Goal: Task Accomplishment & Management: Complete application form

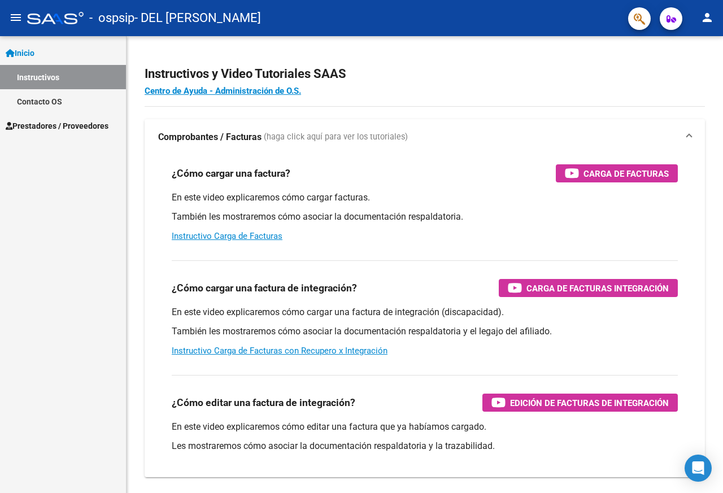
click at [42, 121] on span "Prestadores / Proveedores" at bounding box center [57, 126] width 103 height 12
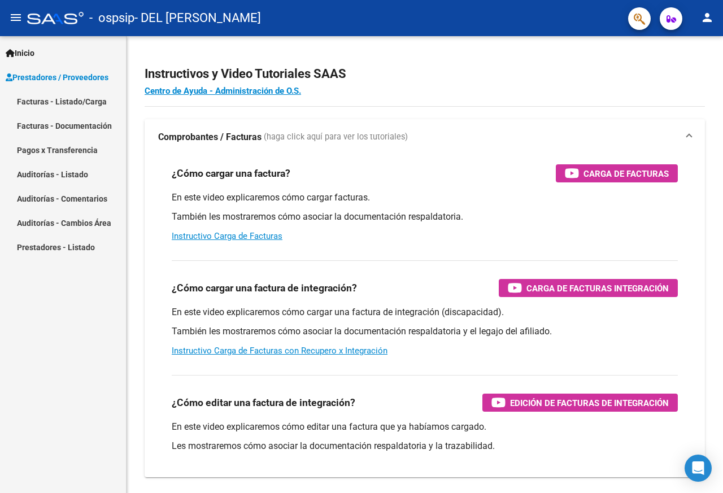
click at [49, 106] on link "Facturas - Listado/Carga" at bounding box center [63, 101] width 126 height 24
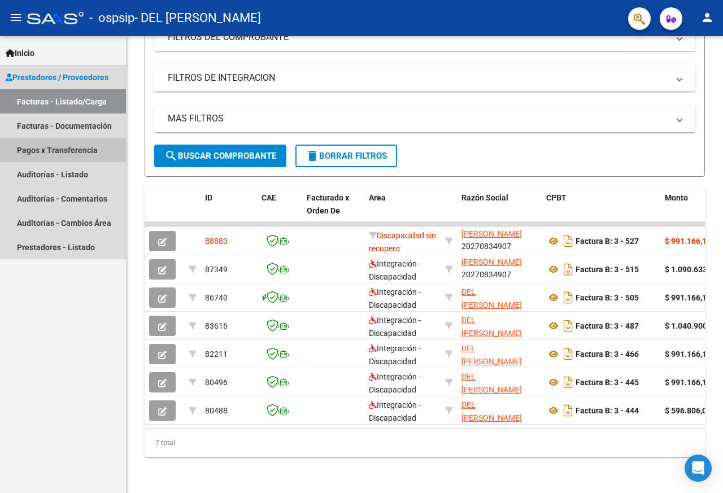
click at [58, 151] on link "Pagos x Transferencia" at bounding box center [63, 150] width 126 height 24
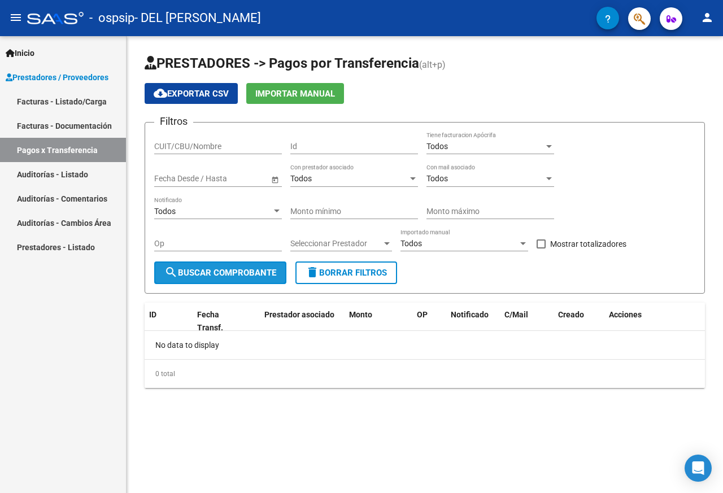
click at [249, 276] on span "search Buscar Comprobante" at bounding box center [220, 273] width 112 height 10
click at [231, 146] on input "CUIT/CBU/Nombre" at bounding box center [218, 147] width 128 height 10
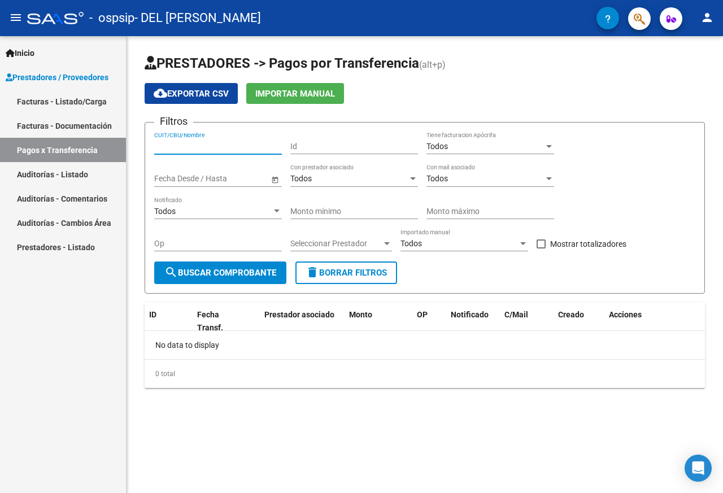
click at [231, 146] on input "CUIT/CBU/Nombre" at bounding box center [218, 147] width 128 height 10
type input "DEL MARMOL"
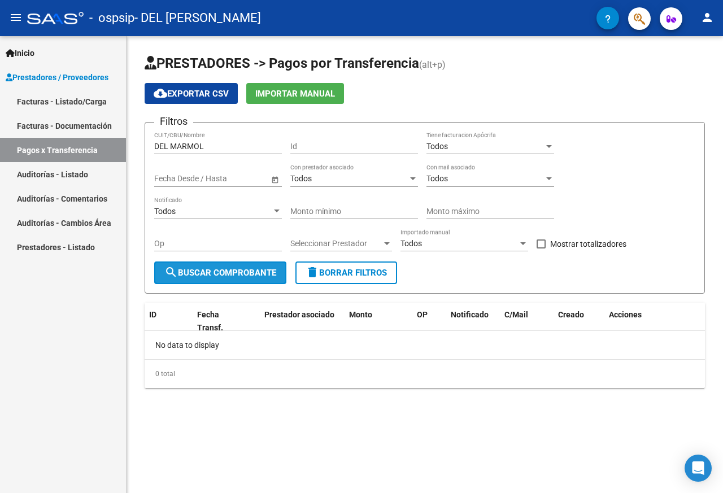
click at [253, 275] on span "search Buscar Comprobante" at bounding box center [220, 273] width 112 height 10
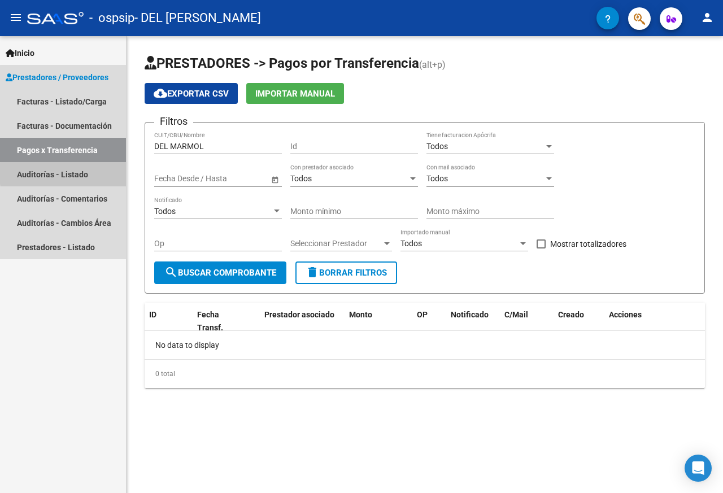
click at [103, 173] on link "Auditorías - Listado" at bounding box center [63, 174] width 126 height 24
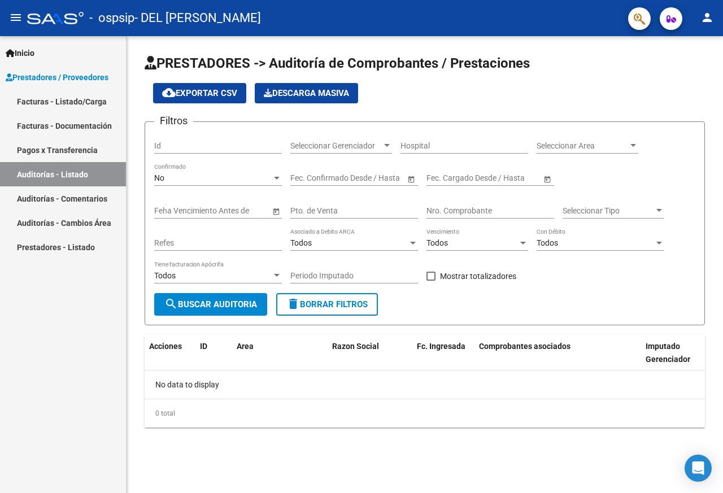
click at [95, 241] on link "Prestadores - Listado" at bounding box center [63, 247] width 126 height 24
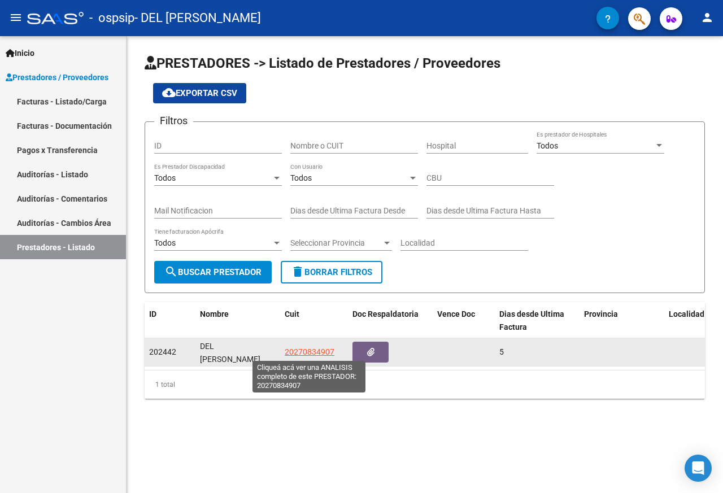
click at [296, 351] on span "20270834907" at bounding box center [310, 351] width 50 height 9
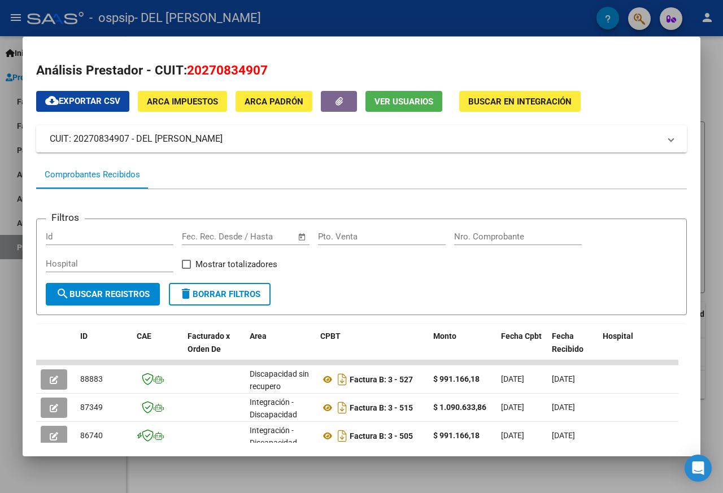
click at [411, 21] on div at bounding box center [361, 246] width 723 height 493
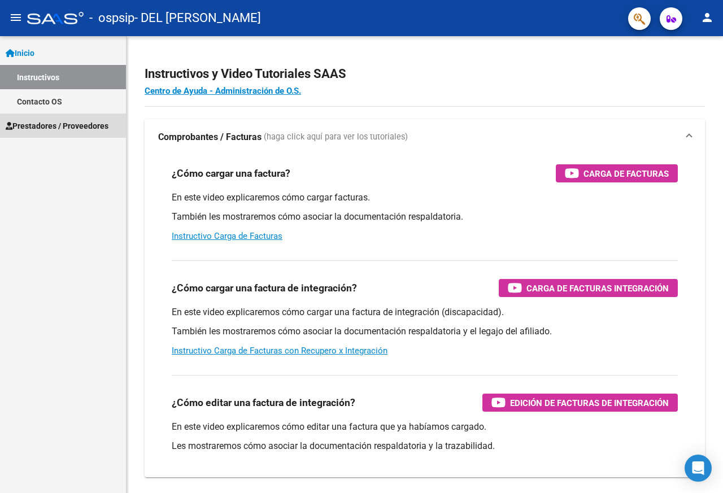
click at [80, 121] on span "Prestadores / Proveedores" at bounding box center [57, 126] width 103 height 12
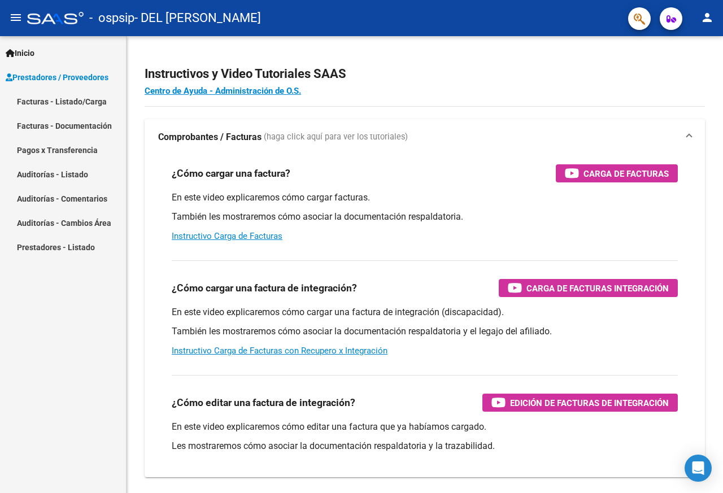
click at [73, 98] on link "Facturas - Listado/Carga" at bounding box center [63, 101] width 126 height 24
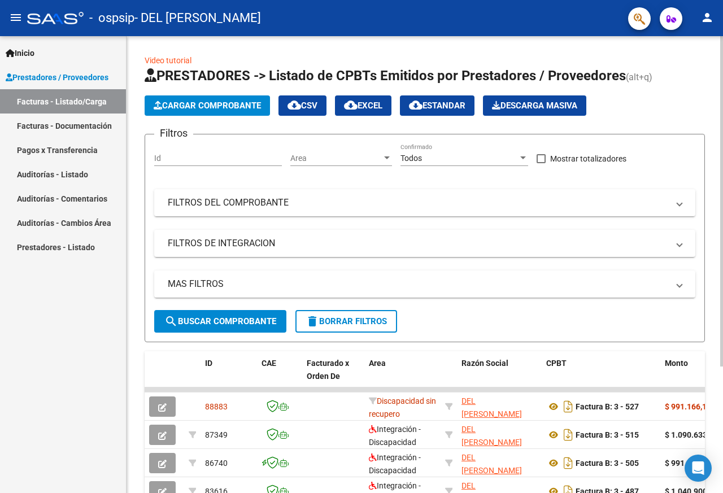
click at [165, 107] on span "Cargar Comprobante" at bounding box center [207, 105] width 107 height 10
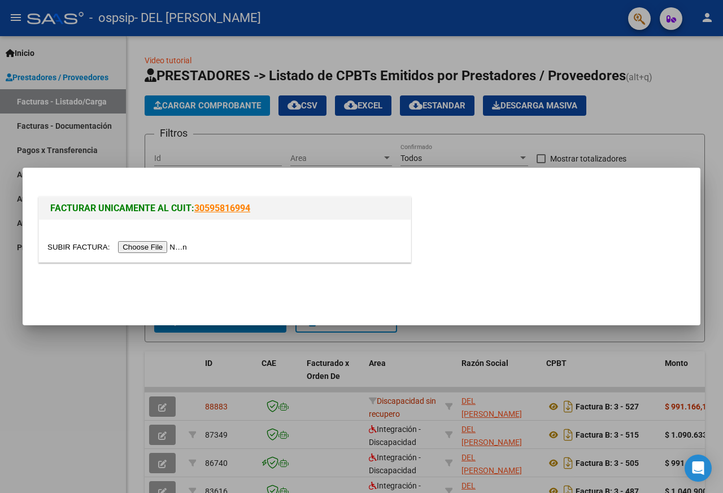
click at [185, 243] on input "file" at bounding box center [118, 247] width 143 height 12
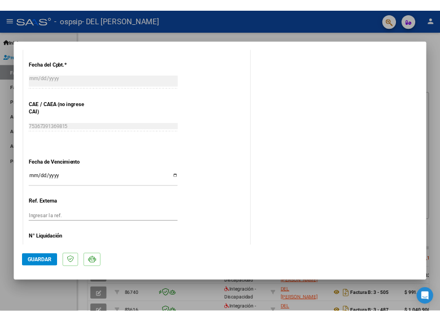
scroll to position [594, 0]
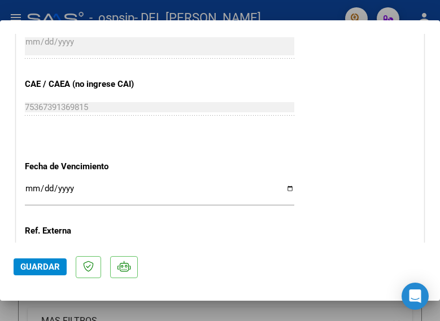
click at [76, 189] on input "Ingresar la fecha" at bounding box center [159, 193] width 269 height 18
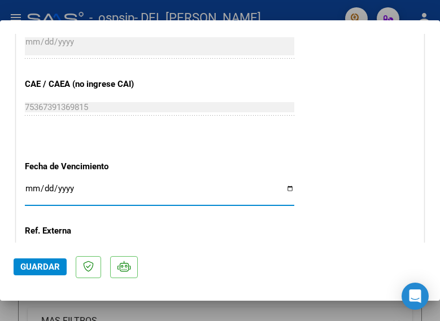
click at [283, 191] on input "Ingresar la fecha" at bounding box center [159, 193] width 269 height 18
type input "2025-09-18"
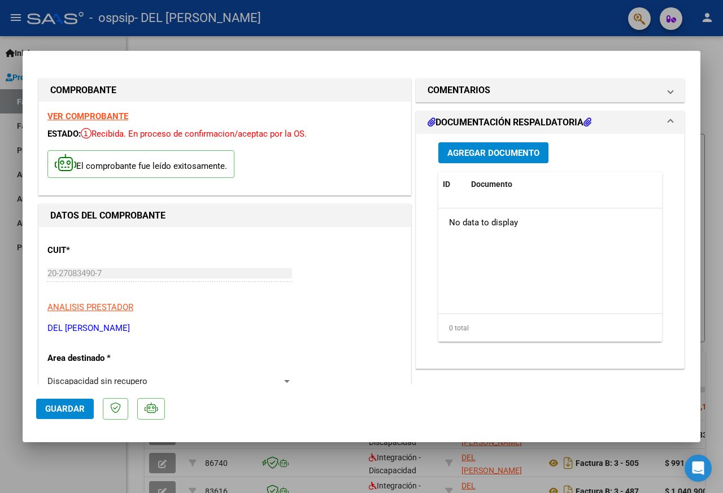
scroll to position [0, 0]
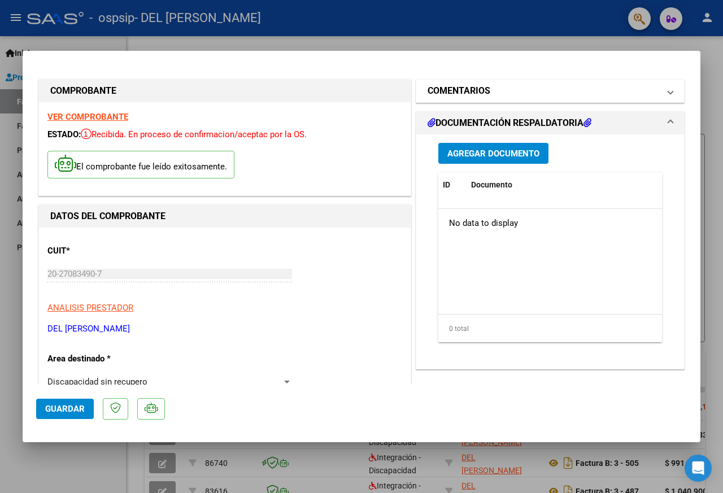
click at [448, 92] on h1 "COMENTARIOS" at bounding box center [458, 91] width 63 height 14
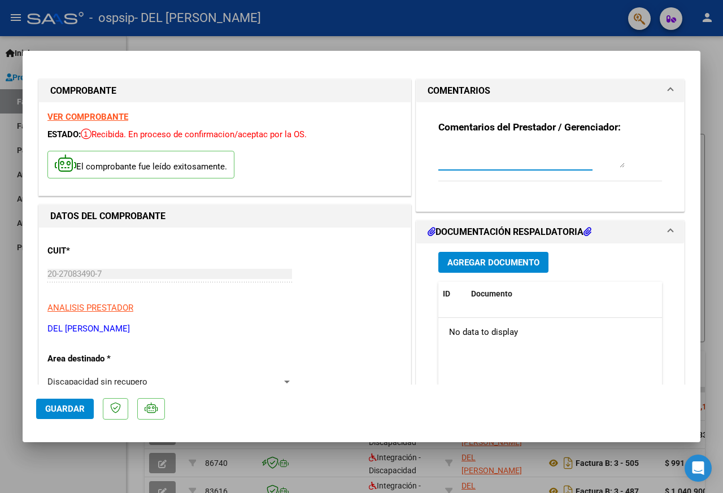
click at [477, 161] on textarea at bounding box center [531, 156] width 186 height 23
drag, startPoint x: 462, startPoint y: 152, endPoint x: 458, endPoint y: 187, distance: 35.3
click at [462, 155] on textarea "REENVI FACTURACION" at bounding box center [531, 156] width 186 height 23
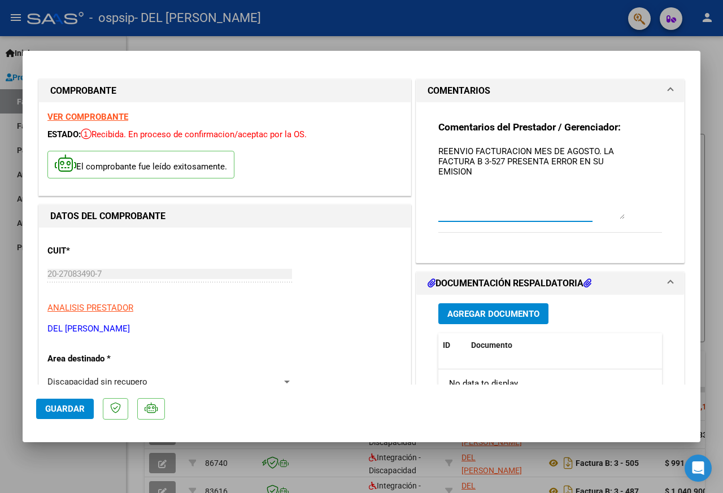
drag, startPoint x: 615, startPoint y: 167, endPoint x: 627, endPoint y: 218, distance: 52.7
click at [627, 218] on div "Comentarios del Prestador / Gerenciador: REENVIO FACTURACION MES DE AGOSTO. LA …" at bounding box center [550, 183] width 224 height 124
click at [591, 151] on textarea "REENVIO FACTURACION MES DE AGOSTO. LA FACTURA B 3-527 PRESENTA ERROR EN SU EMIS…" at bounding box center [531, 182] width 186 height 74
click at [513, 163] on textarea "REENVIO FACTURACION MES DE AGOSTO 2025. LA FACTURA B 3-527 PRESENTA ERROR EN SU…" at bounding box center [531, 182] width 186 height 74
click at [528, 172] on textarea "REENVIO FACTURACION MES DE AGOSTO 2025. LA FACTURA B 3-527 (AGOSTO) PRESENTA ER…" at bounding box center [531, 182] width 186 height 74
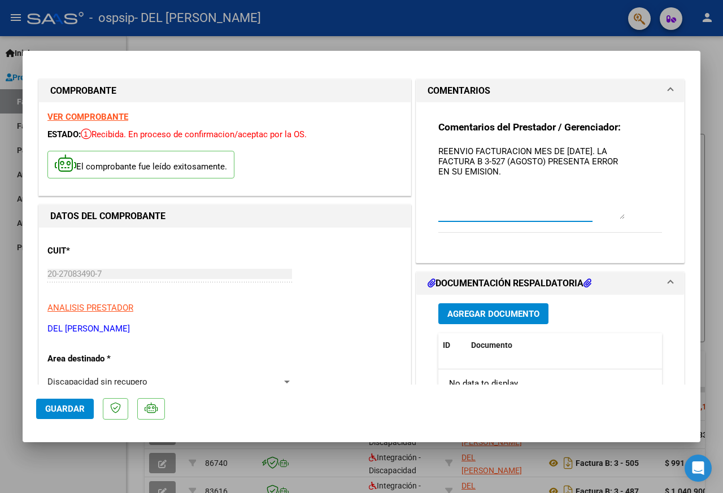
type textarea "REENVIO FACTURACION MES DE AGOSTO 2025. LA FACTURA B 3-527 (AGOSTO) PRESENTA ER…"
click at [84, 410] on span "Guardar" at bounding box center [65, 409] width 40 height 10
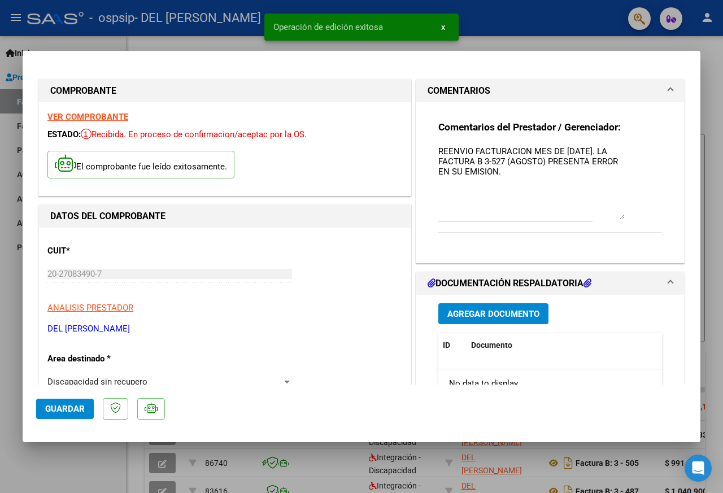
click at [500, 40] on div at bounding box center [361, 246] width 723 height 493
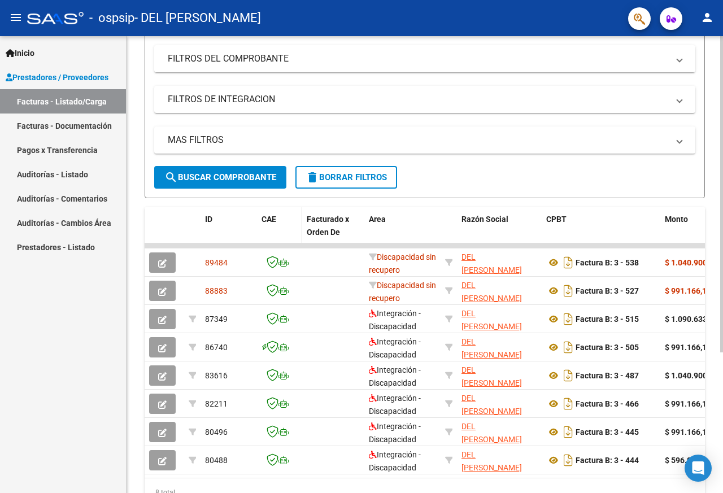
scroll to position [169, 0]
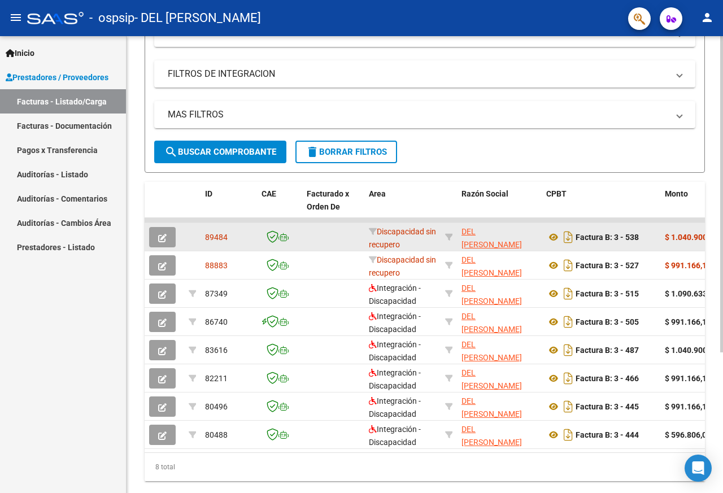
click at [169, 241] on button "button" at bounding box center [162, 237] width 27 height 20
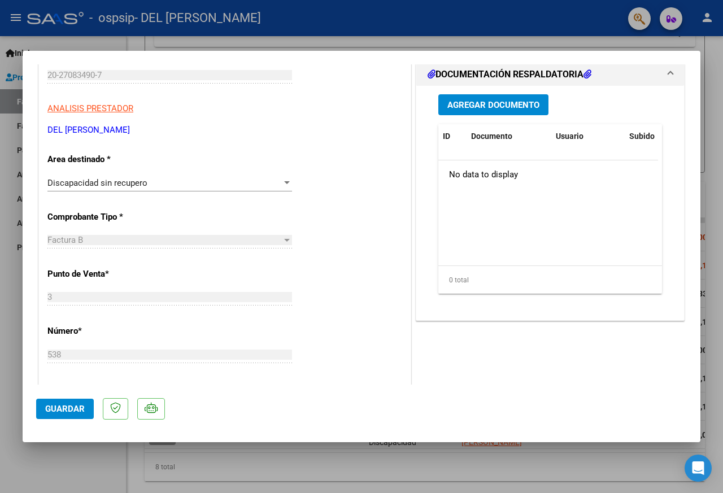
scroll to position [0, 0]
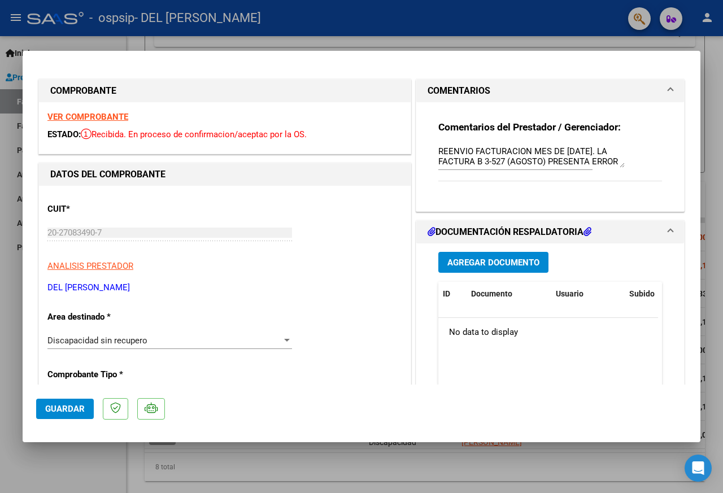
click at [658, 88] on span "COMENTARIOS" at bounding box center [547, 91] width 241 height 14
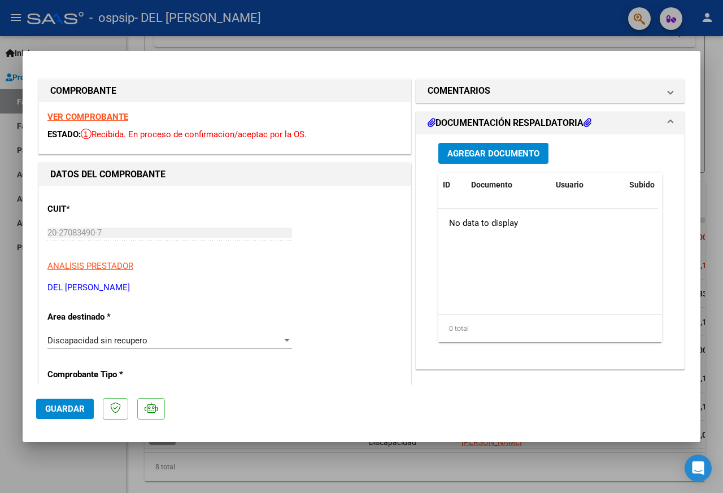
click at [478, 154] on span "Agregar Documento" at bounding box center [493, 153] width 92 height 10
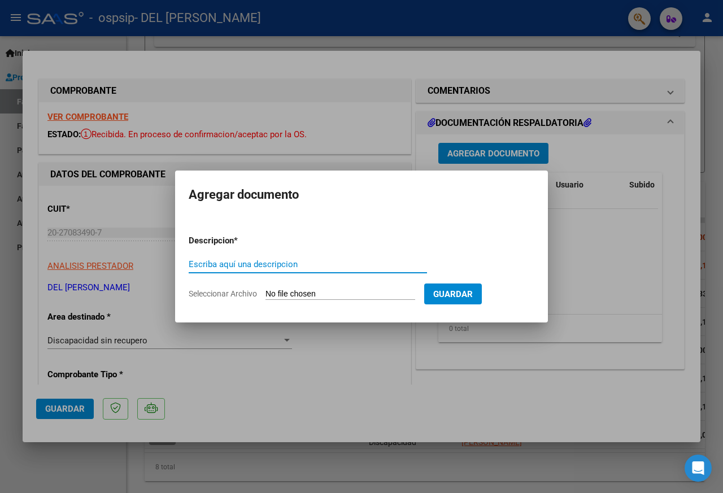
click at [547, 148] on div at bounding box center [361, 246] width 723 height 493
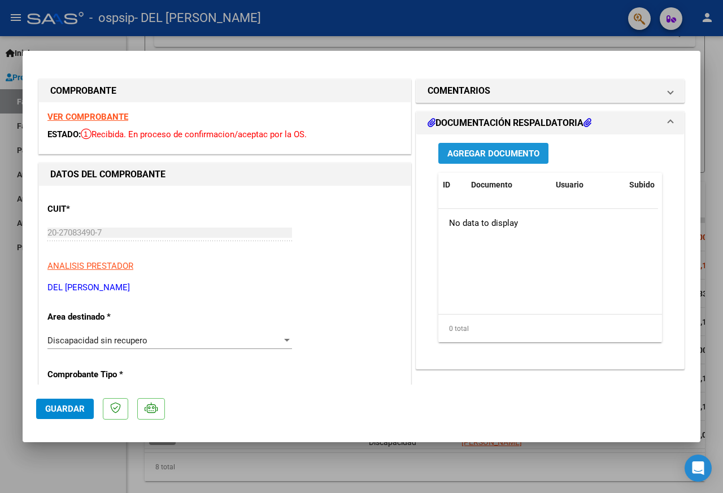
click at [501, 156] on span "Agregar Documento" at bounding box center [493, 153] width 92 height 10
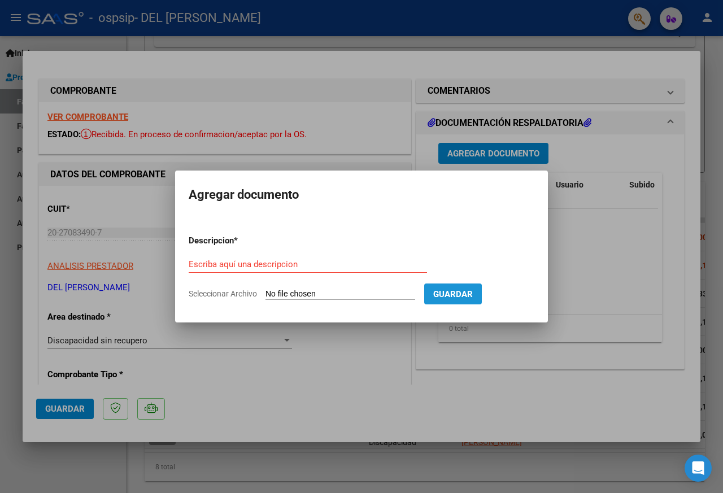
click at [457, 296] on button "Guardar" at bounding box center [453, 293] width 58 height 21
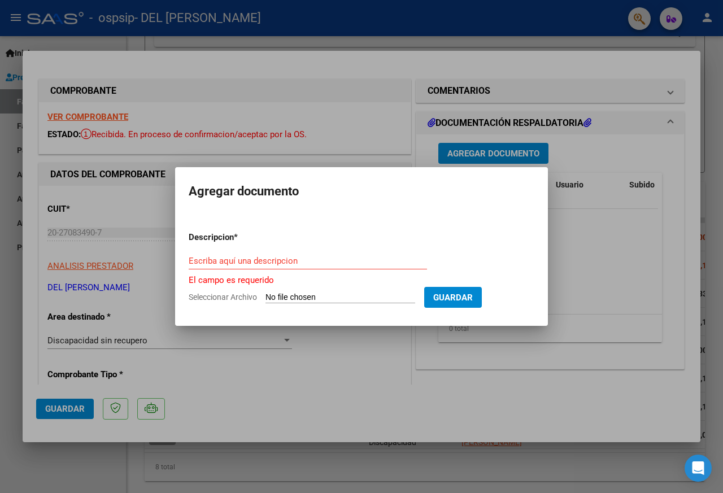
click at [301, 296] on input "Seleccionar Archivo" at bounding box center [340, 297] width 150 height 11
type input "C:\fakepath\ASISTENCIA ESCUELA.pdf"
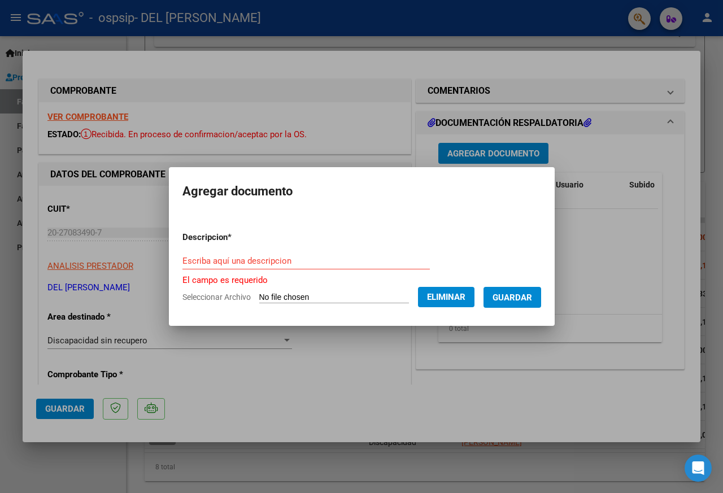
click at [229, 261] on input "Escriba aquí una descripcion" at bounding box center [305, 261] width 247 height 10
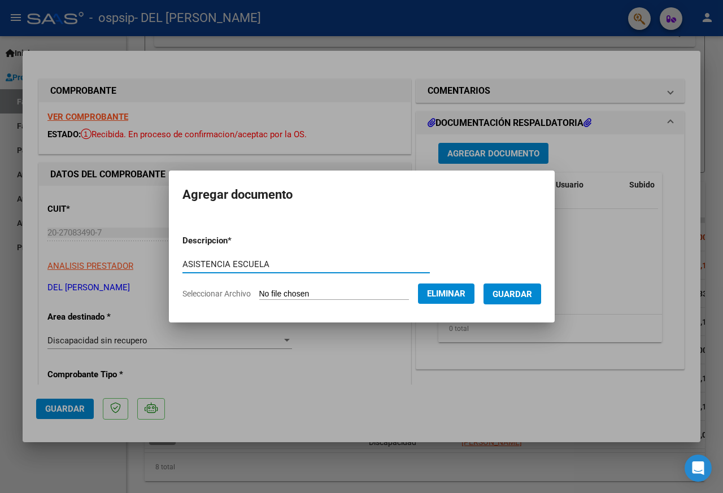
type input "ASISTENCIA ESCUELA"
click at [510, 290] on span "Guardar" at bounding box center [512, 294] width 40 height 10
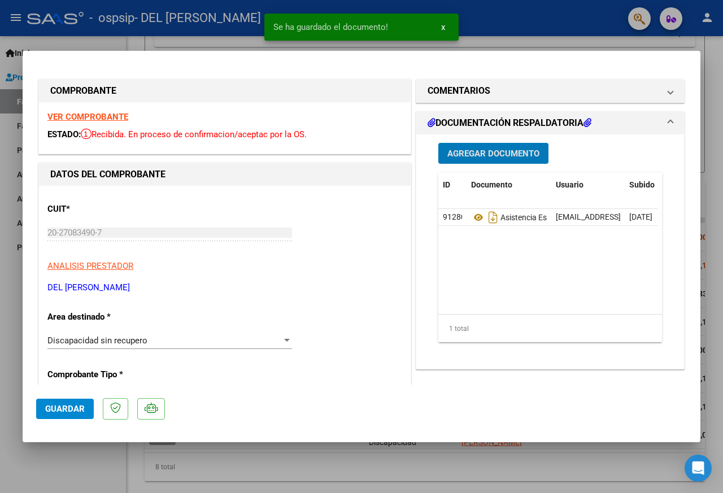
click at [490, 153] on span "Agregar Documento" at bounding box center [493, 153] width 92 height 10
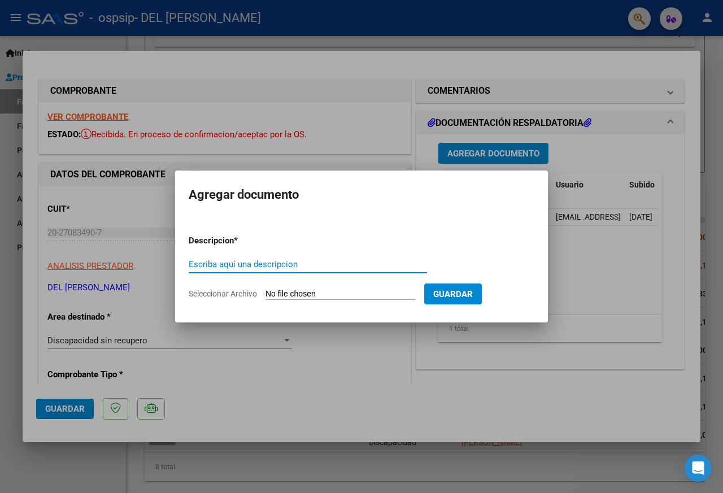
click at [250, 265] on input "Escriba aquí una descripcion" at bounding box center [308, 264] width 238 height 10
click at [385, 293] on input "Seleccionar Archivo" at bounding box center [340, 294] width 150 height 11
type input "C:\fakepath\ASISTENCIA TERAPIA 1DE2.pdf"
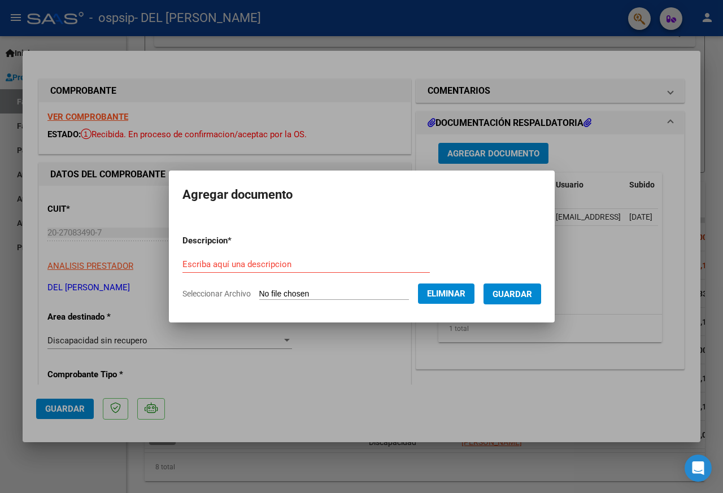
click at [211, 254] on form "Descripcion * Escriba aquí una descripcion Seleccionar Archivo Eliminar Guardar" at bounding box center [361, 267] width 358 height 82
click at [204, 264] on input "Escriba aquí una descripcion" at bounding box center [305, 264] width 247 height 10
type input "ASISTENCIA TERAPIA 1DE2"
click at [517, 292] on span "Guardar" at bounding box center [512, 294] width 40 height 10
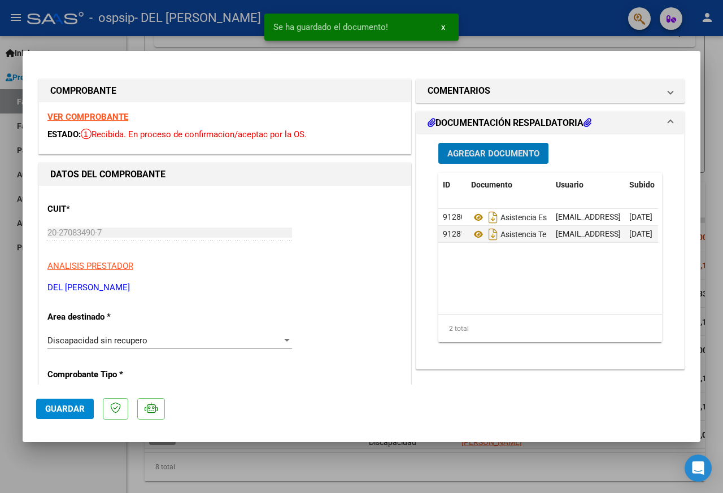
click at [495, 156] on span "Agregar Documento" at bounding box center [493, 153] width 92 height 10
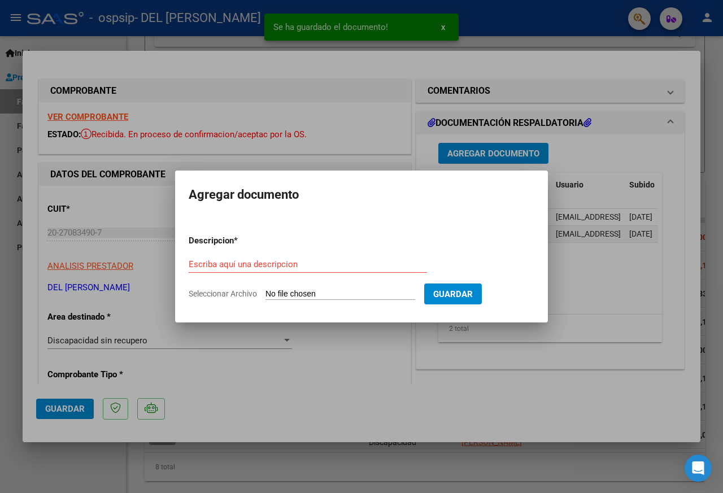
click at [298, 293] on input "Seleccionar Archivo" at bounding box center [340, 294] width 150 height 11
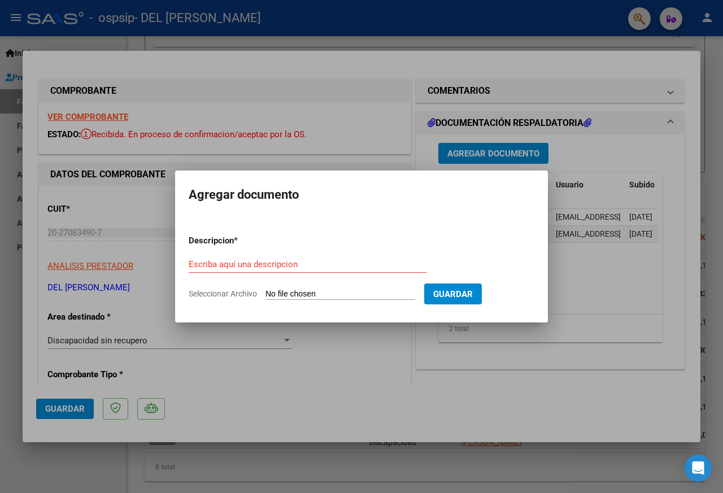
type input "C:\fakepath\ASISTENCIA TERAPIA 2DE2.pdf"
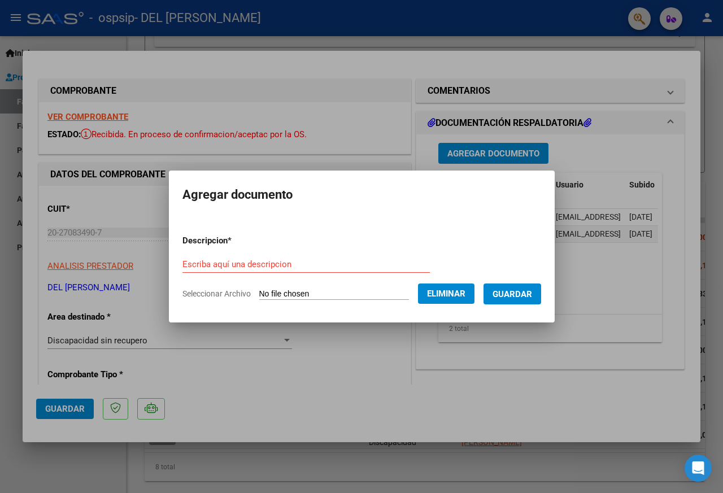
click at [272, 255] on form "Descripcion * Escriba aquí una descripcion Seleccionar Archivo Eliminar Guardar" at bounding box center [361, 267] width 358 height 82
click at [267, 262] on input "Escriba aquí una descripcion" at bounding box center [305, 264] width 247 height 10
type input "ASISTENCIA 2DE2"
click at [501, 296] on button "Guardar" at bounding box center [512, 293] width 58 height 21
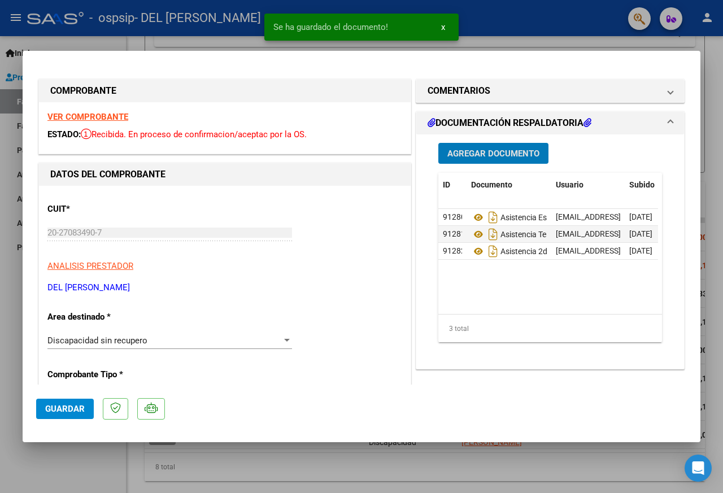
click at [505, 150] on span "Agregar Documento" at bounding box center [493, 153] width 92 height 10
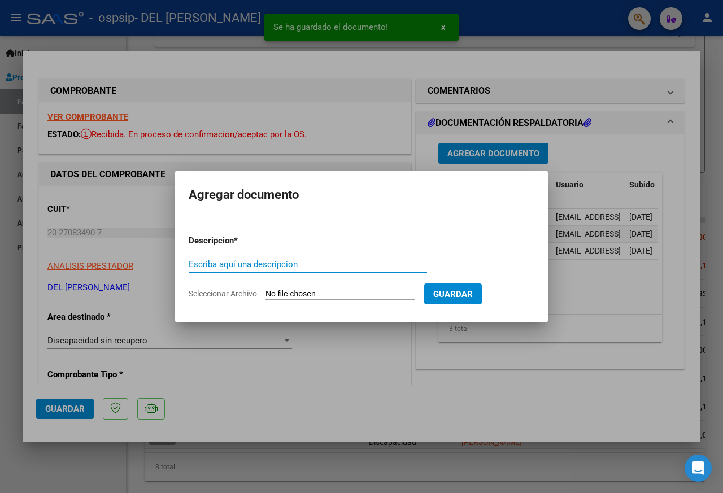
click at [303, 295] on input "Seleccionar Archivo" at bounding box center [340, 294] width 150 height 11
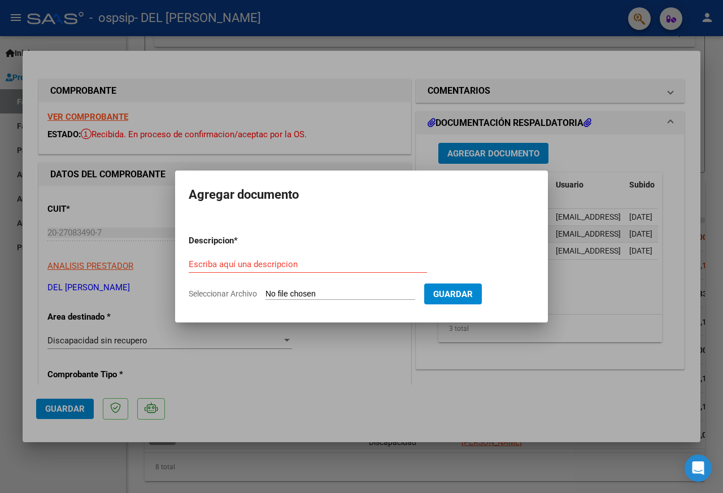
type input "C:\fakepath\AUTORIZACION ESCUELA.pdf"
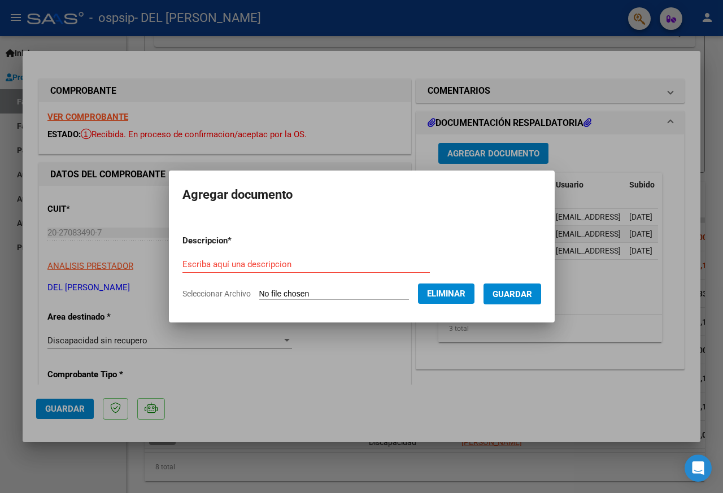
click at [248, 262] on input "Escriba aquí una descripcion" at bounding box center [305, 264] width 247 height 10
type input "AUTORIZACION ESCUELA"
click at [514, 292] on span "Guardar" at bounding box center [512, 294] width 40 height 10
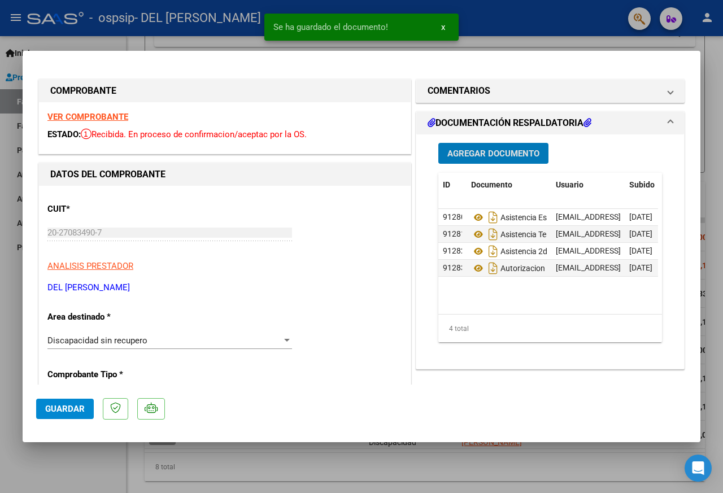
click at [495, 158] on span "Agregar Documento" at bounding box center [493, 153] width 92 height 10
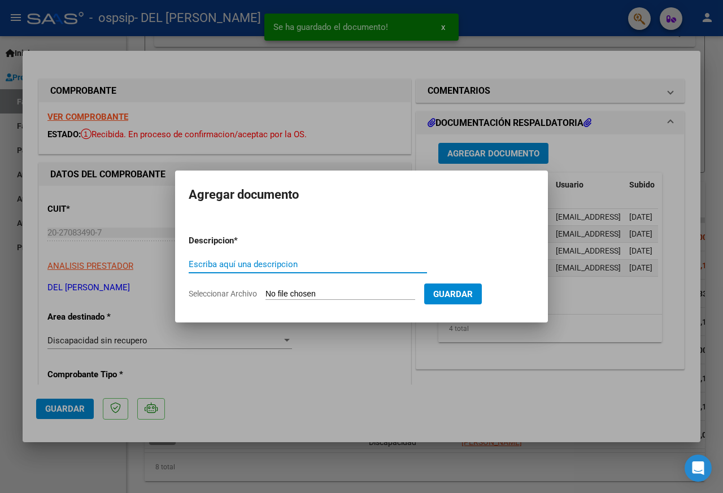
click at [359, 294] on input "Seleccionar Archivo" at bounding box center [340, 294] width 150 height 11
type input "C:\fakepath\AUTORIZACION TERAPIA.pdf"
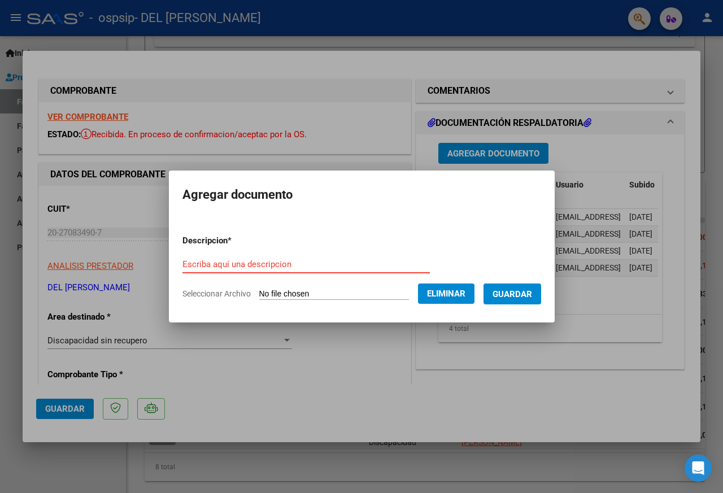
click at [221, 262] on input "Escriba aquí una descripcion" at bounding box center [305, 264] width 247 height 10
type input "ASISTENCIA TERAPIA"
click at [531, 294] on span "Guardar" at bounding box center [512, 294] width 40 height 10
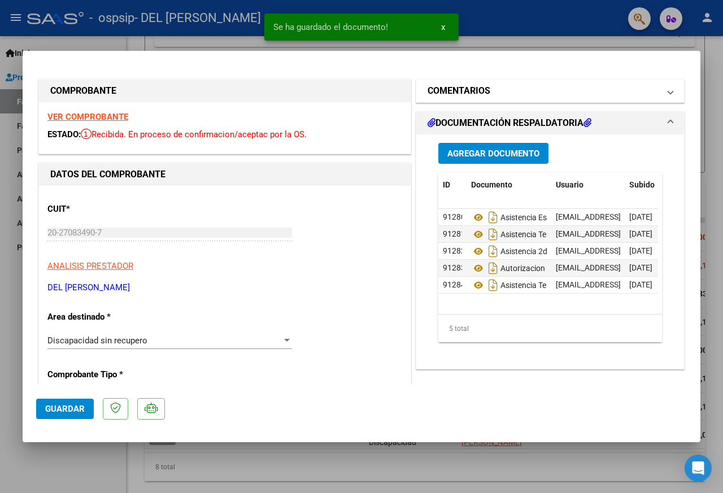
click at [668, 89] on span at bounding box center [670, 91] width 5 height 14
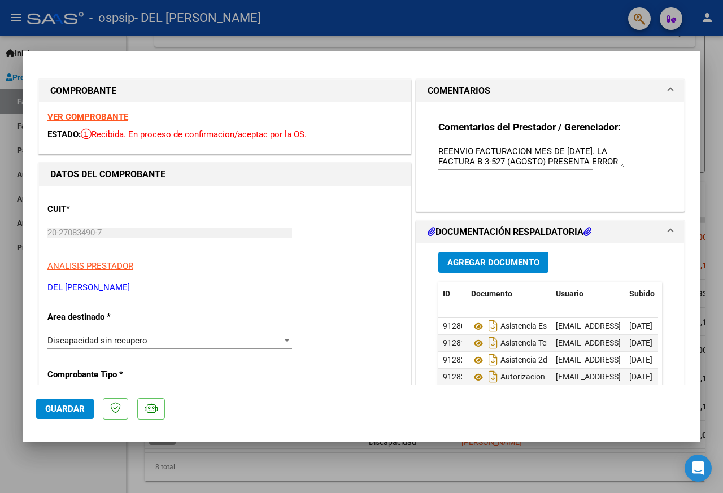
click at [82, 408] on span "Guardar" at bounding box center [65, 409] width 40 height 10
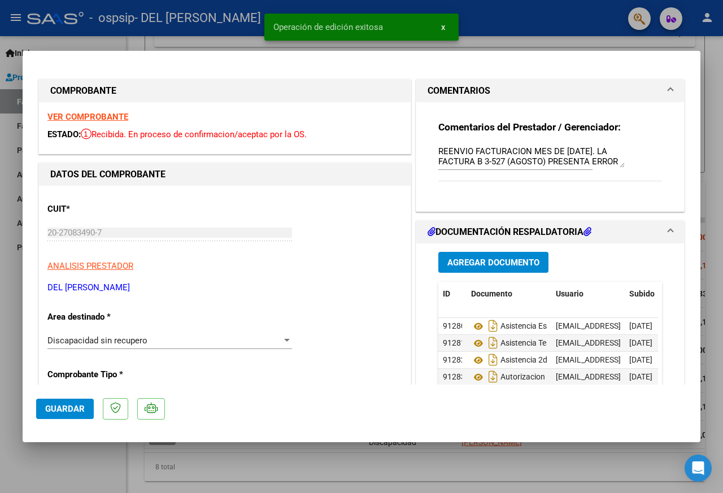
click at [505, 16] on div at bounding box center [361, 246] width 723 height 493
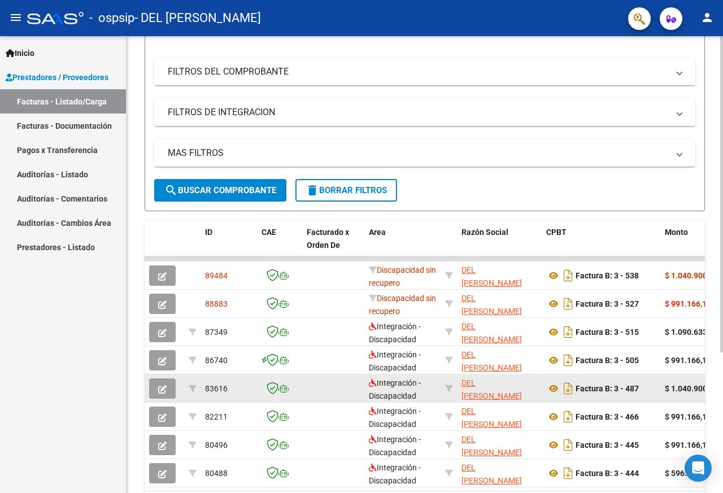
scroll to position [169, 0]
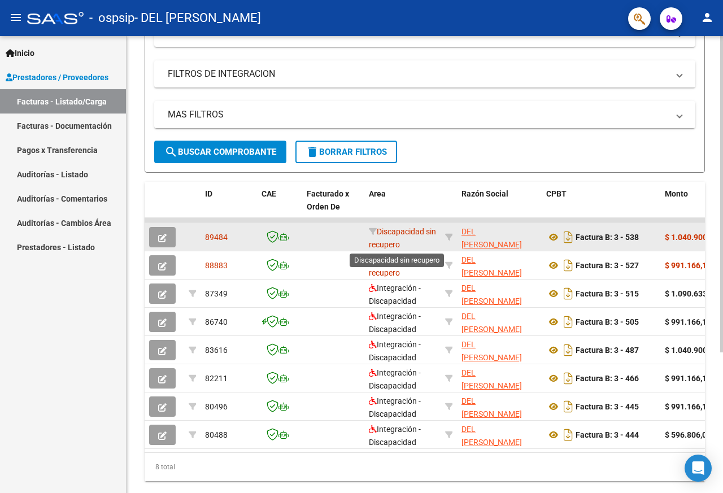
click at [395, 241] on span "Discapacidad sin recupero" at bounding box center [402, 238] width 67 height 22
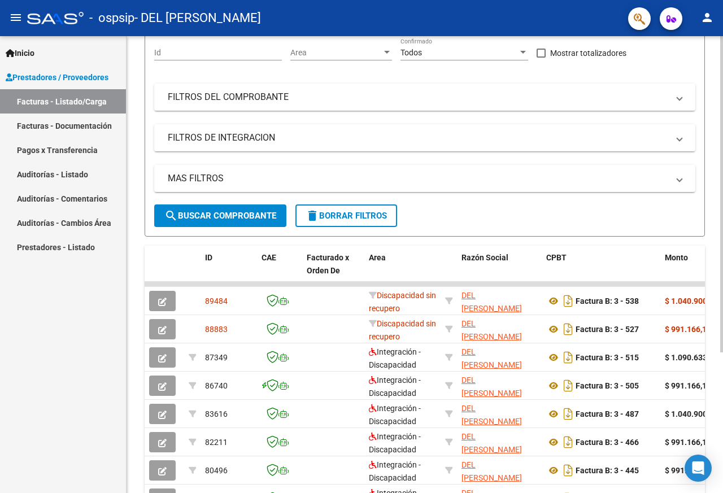
scroll to position [113, 0]
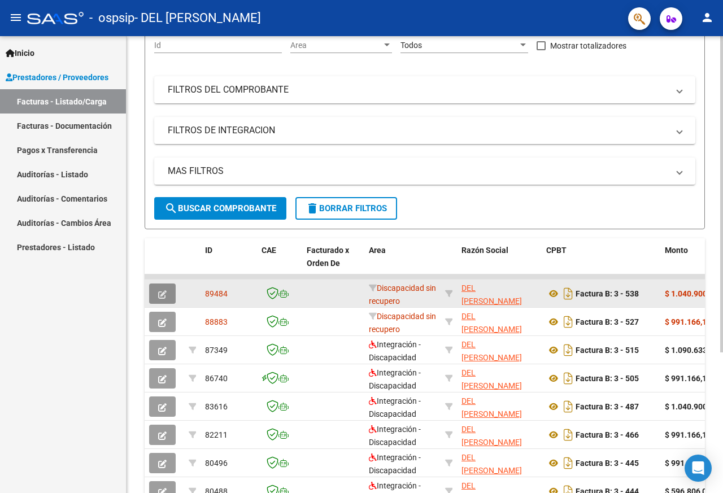
click at [167, 294] on button "button" at bounding box center [162, 293] width 27 height 20
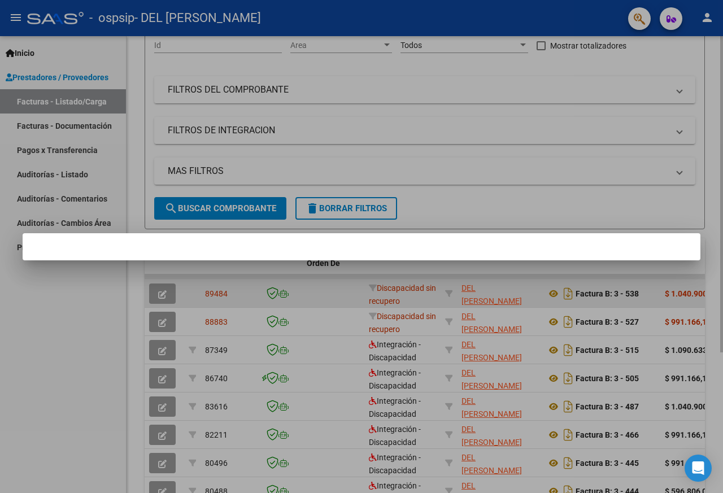
click at [167, 294] on div at bounding box center [361, 246] width 723 height 493
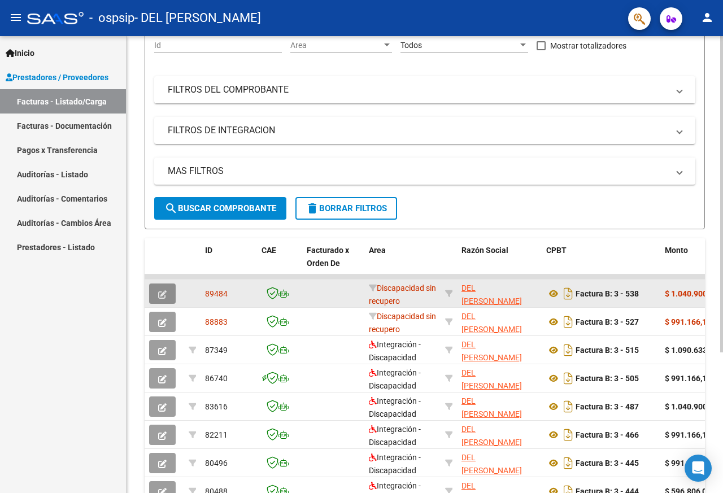
click at [168, 299] on button "button" at bounding box center [162, 293] width 27 height 20
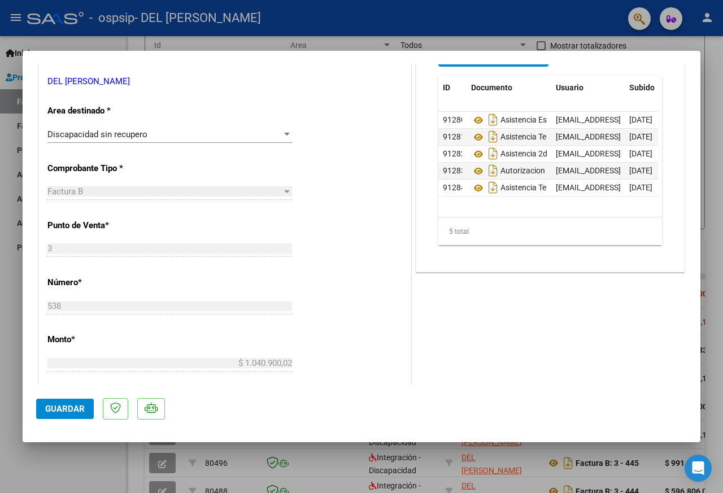
scroll to position [0, 0]
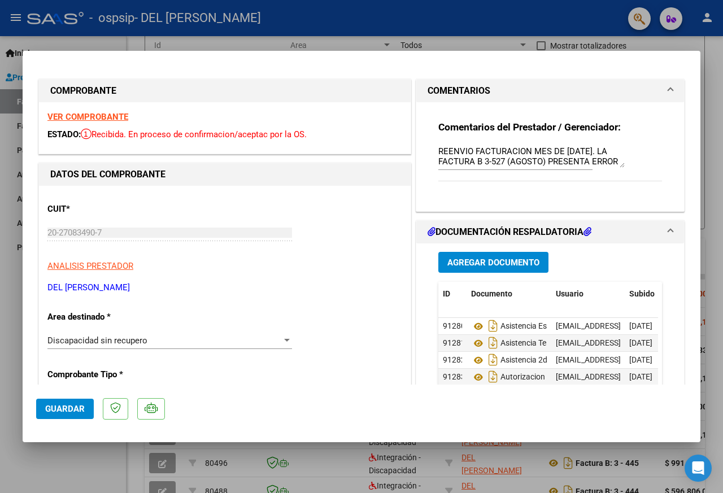
click at [368, 24] on div at bounding box center [361, 246] width 723 height 493
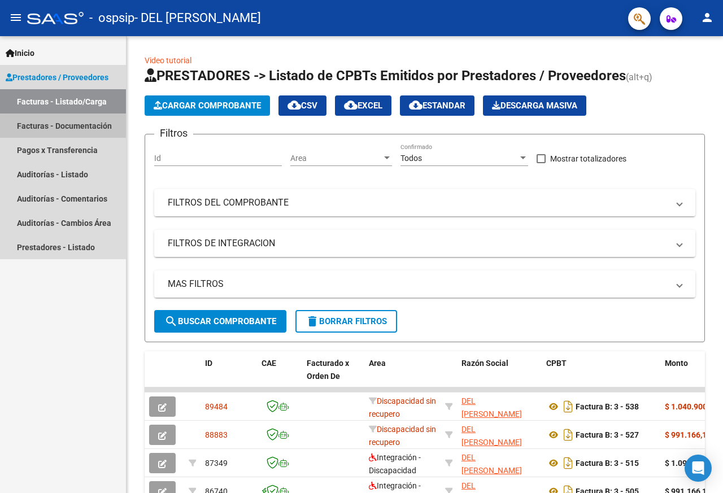
click at [81, 128] on link "Facturas - Documentación" at bounding box center [63, 125] width 126 height 24
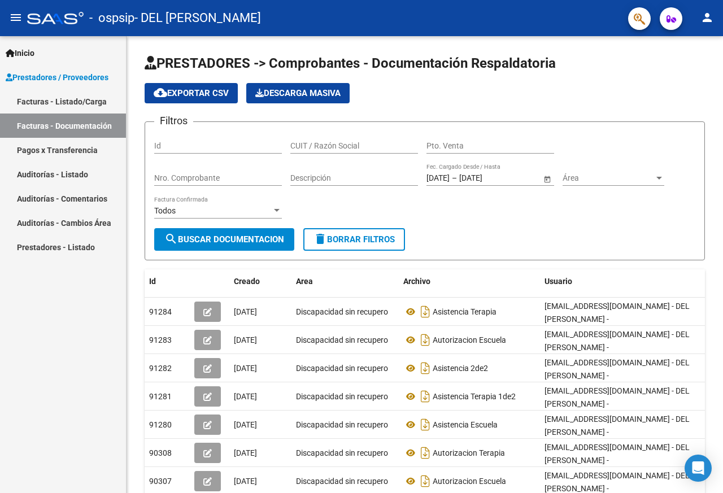
click at [68, 100] on link "Facturas - Listado/Carga" at bounding box center [63, 101] width 126 height 24
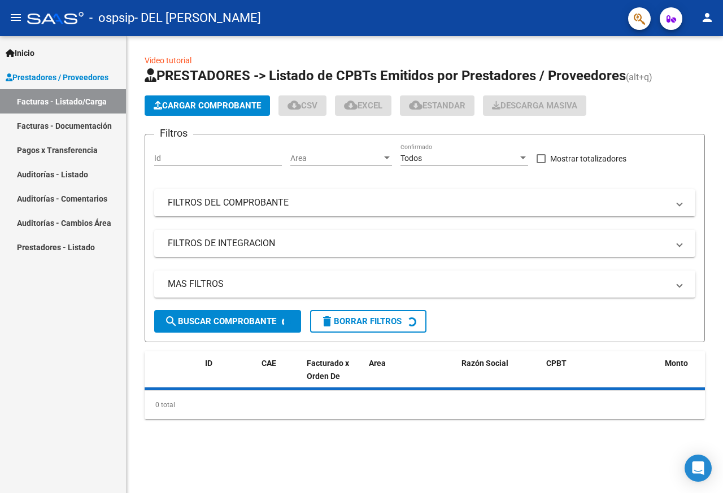
click at [81, 78] on span "Prestadores / Proveedores" at bounding box center [57, 77] width 103 height 12
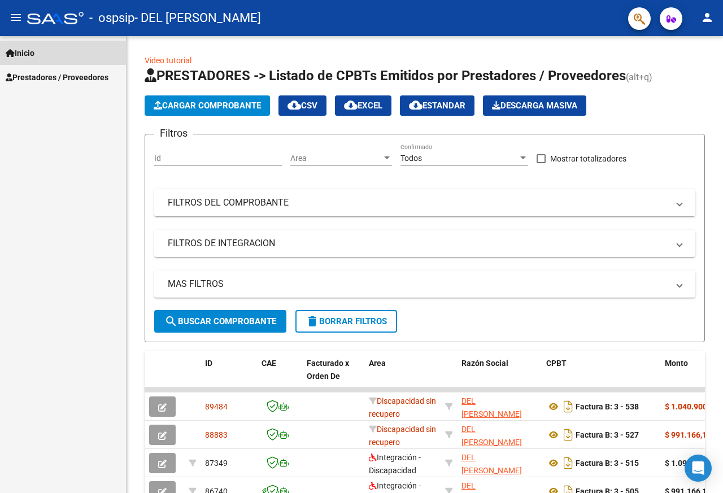
click at [34, 55] on span "Inicio" at bounding box center [20, 53] width 29 height 12
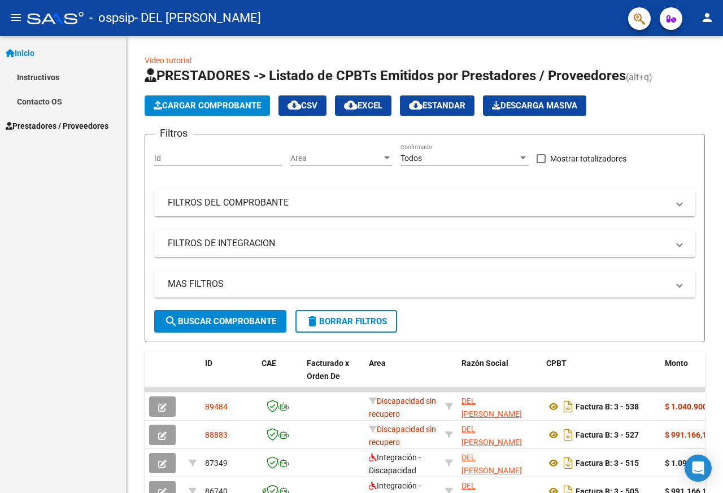
click at [34, 53] on span "Inicio" at bounding box center [20, 53] width 29 height 12
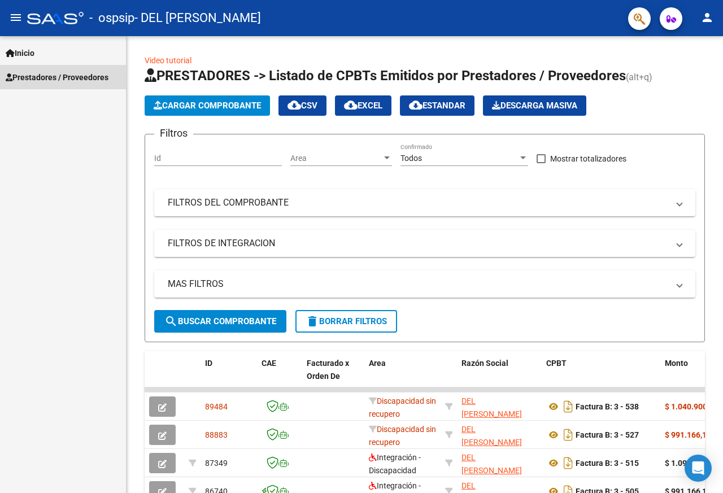
click at [56, 80] on span "Prestadores / Proveedores" at bounding box center [57, 77] width 103 height 12
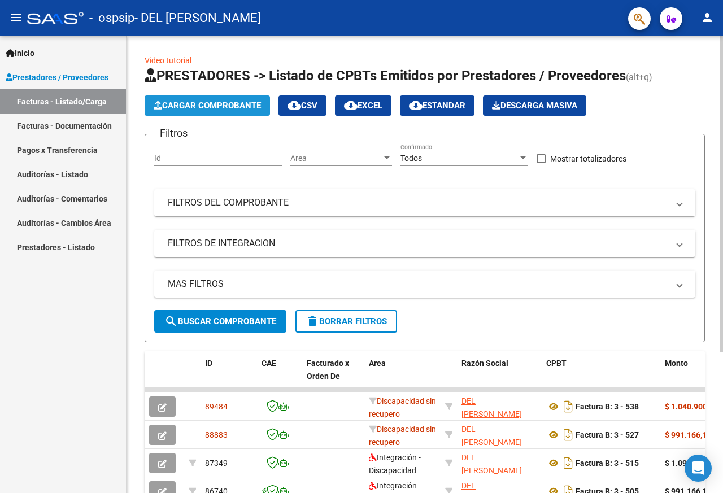
click at [165, 107] on span "Cargar Comprobante" at bounding box center [207, 105] width 107 height 10
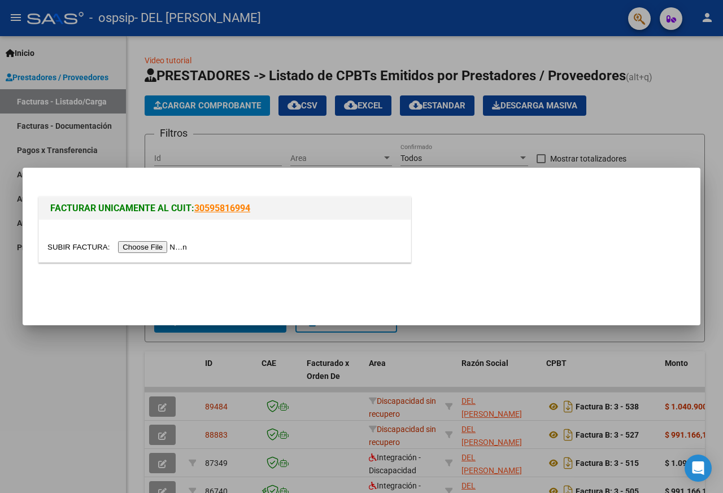
click at [177, 247] on input "file" at bounding box center [118, 247] width 143 height 12
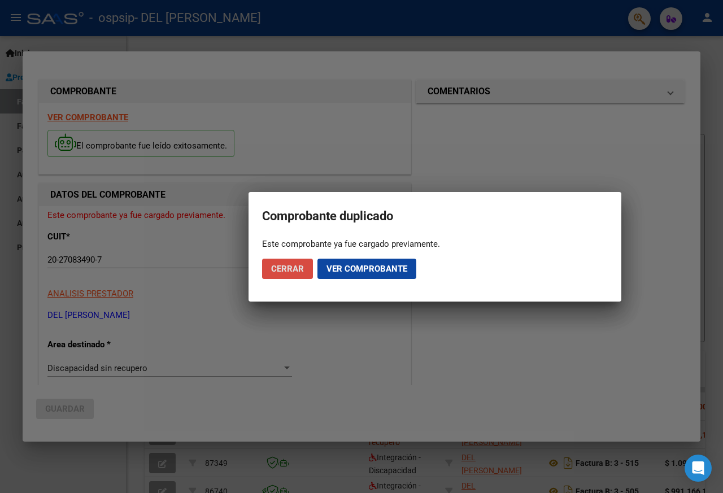
click at [292, 277] on button "Cerrar" at bounding box center [287, 269] width 51 height 20
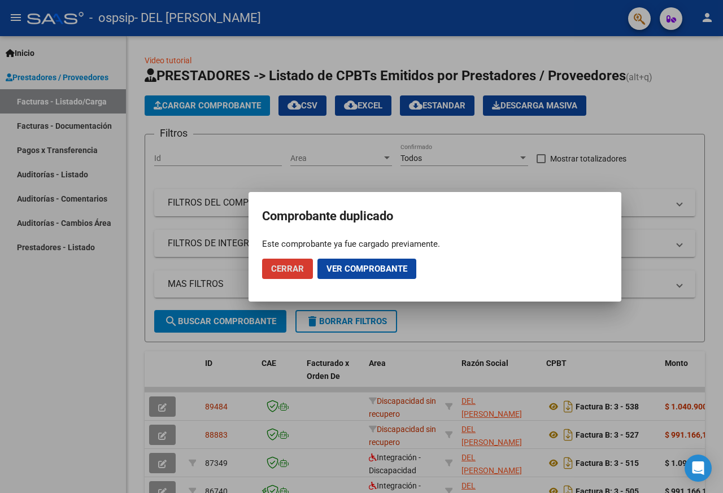
click at [300, 275] on button "Cerrar" at bounding box center [287, 269] width 51 height 20
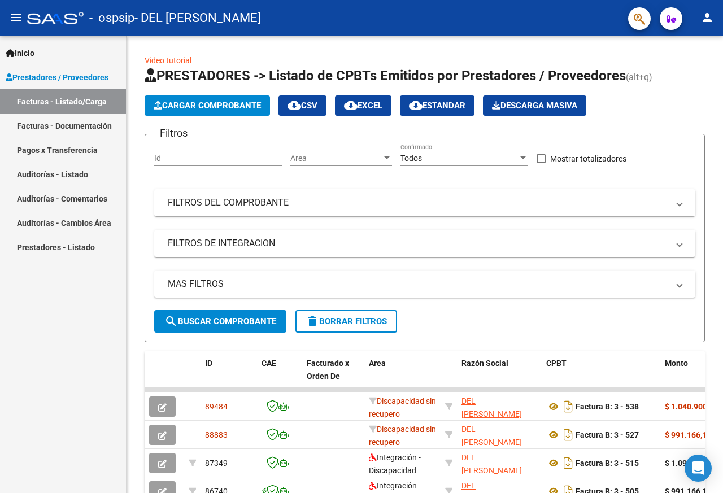
click at [36, 124] on link "Facturas - Documentación" at bounding box center [63, 125] width 126 height 24
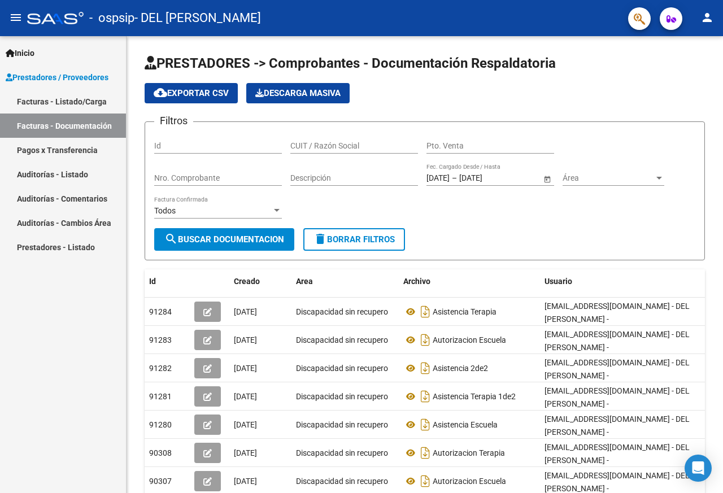
click at [50, 102] on link "Facturas - Listado/Carga" at bounding box center [63, 101] width 126 height 24
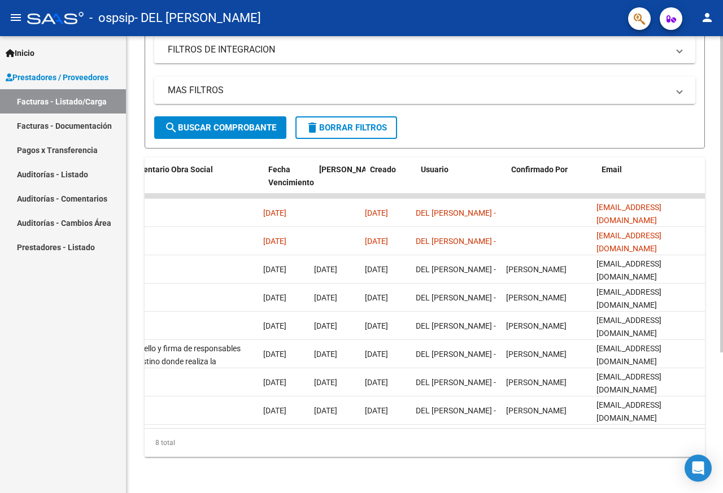
scroll to position [0, 1760]
